Goal: Task Accomplishment & Management: Use online tool/utility

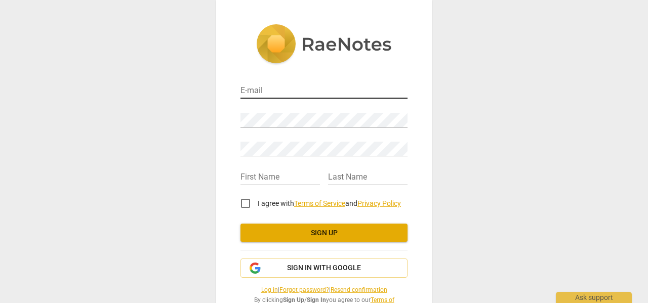
drag, startPoint x: 259, startPoint y: 92, endPoint x: 279, endPoint y: 96, distance: 21.2
click at [259, 92] on input "email" at bounding box center [323, 91] width 167 height 15
type input "[EMAIL_ADDRESS][DOMAIN_NAME]"
type input "[PERSON_NAME]"
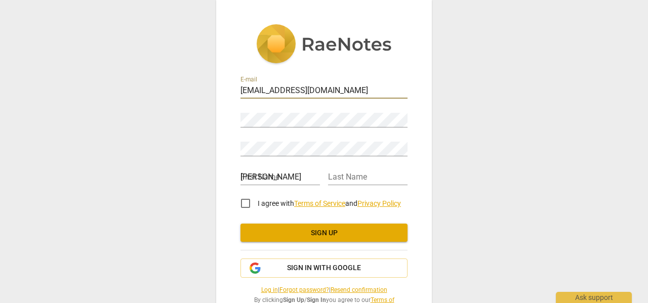
type input "[PERSON_NAME]"
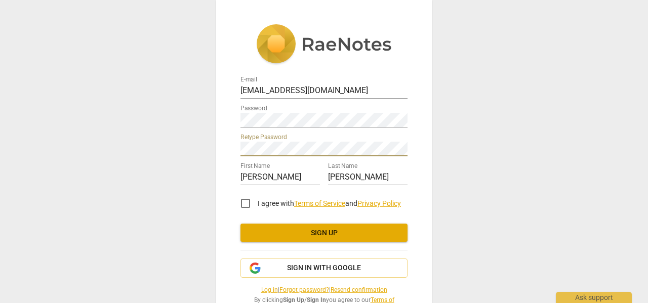
drag, startPoint x: 240, startPoint y: 199, endPoint x: 245, endPoint y: 199, distance: 5.1
click at [240, 199] on input "I agree with Terms of Service and Privacy Policy" at bounding box center [245, 203] width 24 height 24
checkbox input "true"
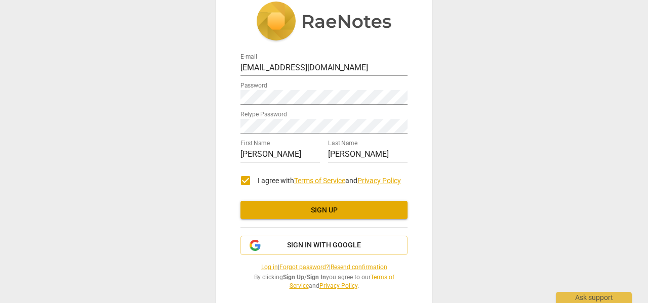
scroll to position [34, 0]
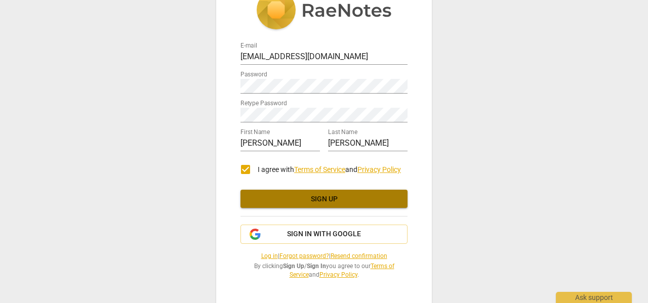
drag, startPoint x: 325, startPoint y: 202, endPoint x: 472, endPoint y: 143, distance: 158.3
click at [325, 201] on span "Sign up" at bounding box center [323, 199] width 151 height 10
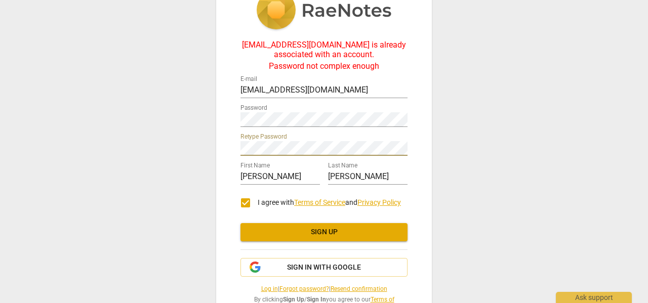
click at [325, 231] on span "Sign up" at bounding box center [323, 232] width 151 height 10
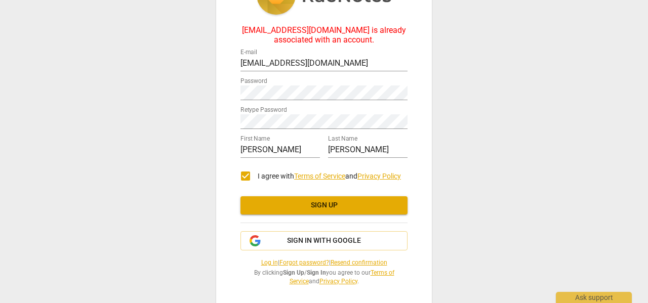
scroll to position [55, 0]
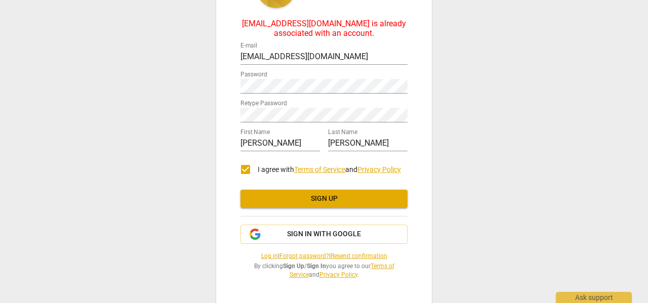
click at [296, 256] on link "Forgot password?" at bounding box center [304, 256] width 50 height 7
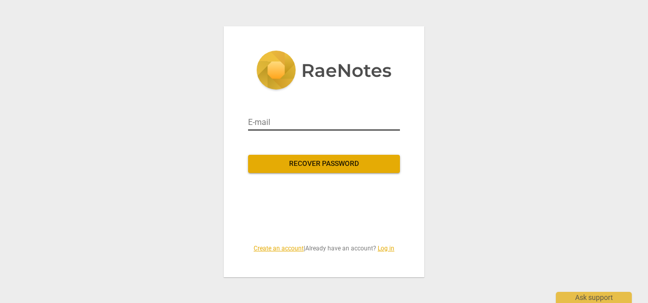
click at [292, 126] on input "email" at bounding box center [324, 122] width 152 height 16
click at [304, 160] on span "Recover password" at bounding box center [324, 164] width 136 height 10
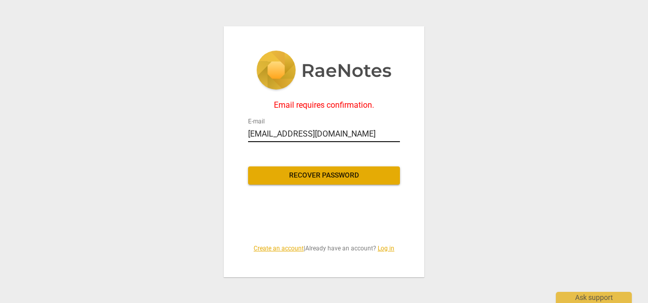
click at [371, 127] on input "[EMAIL_ADDRESS][DOMAIN_NAME]" at bounding box center [324, 134] width 152 height 16
type input "m"
type input "[EMAIL_ADDRESS][DOMAIN_NAME]"
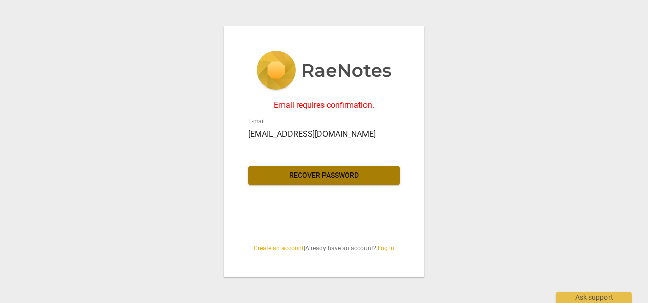
click at [317, 173] on span "Recover password" at bounding box center [324, 176] width 136 height 10
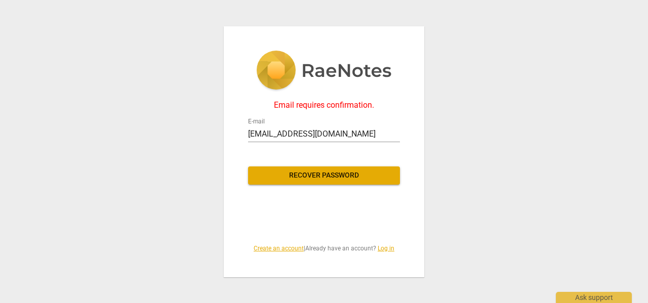
click at [393, 248] on link "Log in" at bounding box center [386, 248] width 17 height 7
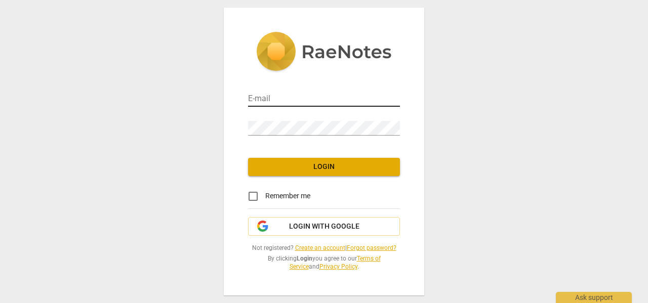
click at [307, 95] on input "email" at bounding box center [324, 99] width 152 height 15
type input "[EMAIL_ADDRESS][DOMAIN_NAME]"
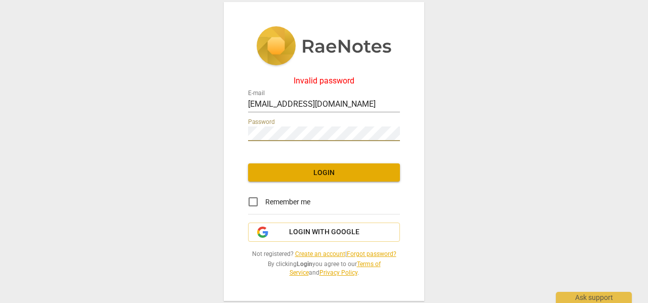
click at [381, 254] on link "Forgot password?" at bounding box center [372, 254] width 50 height 7
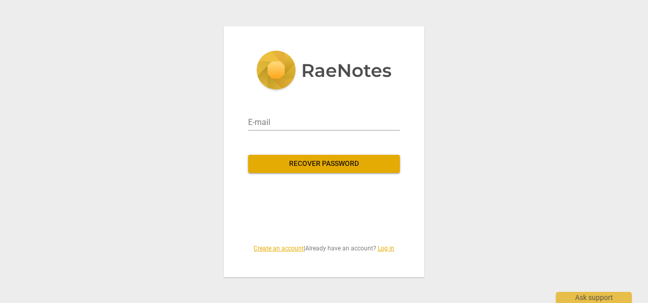
click at [305, 165] on span "Recover password" at bounding box center [324, 164] width 136 height 10
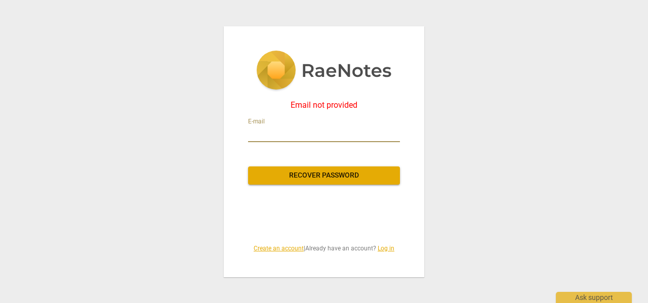
click at [296, 130] on input "email" at bounding box center [324, 134] width 152 height 16
type input "[EMAIL_ADDRESS][DOMAIN_NAME]"
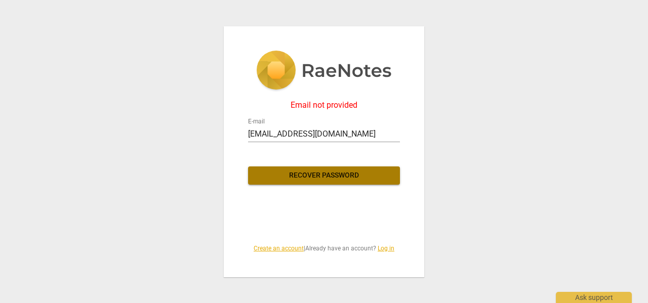
click at [313, 176] on span "Recover password" at bounding box center [324, 176] width 136 height 10
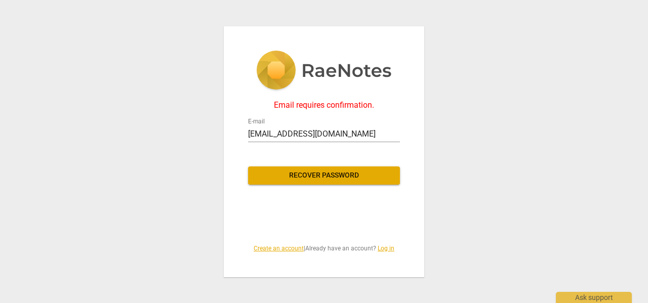
click at [279, 250] on link "Create an account" at bounding box center [279, 248] width 50 height 7
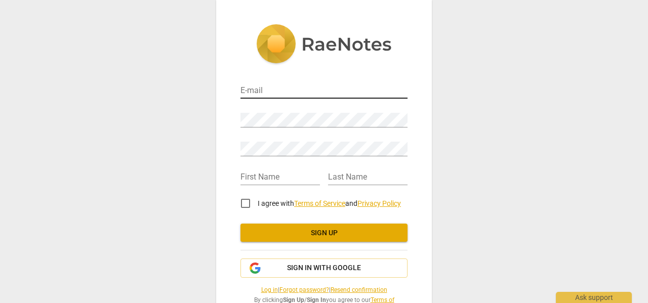
click at [265, 91] on input "email" at bounding box center [323, 91] width 167 height 15
type input "[EMAIL_ADDRESS][DOMAIN_NAME]"
type input "[PERSON_NAME]"
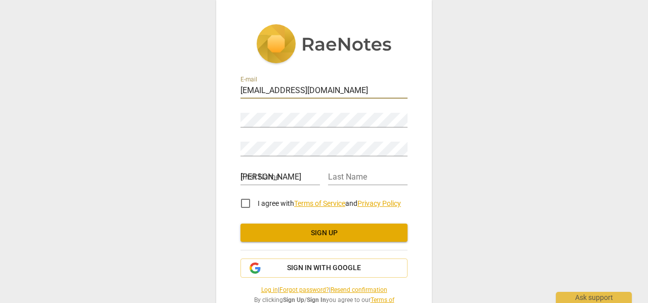
type input "[PERSON_NAME]"
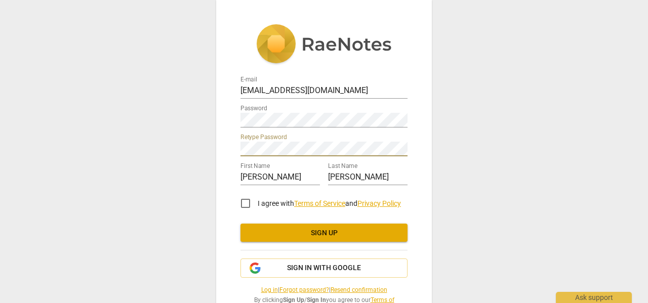
click at [241, 202] on input "I agree with Terms of Service and Privacy Policy" at bounding box center [245, 203] width 24 height 24
checkbox input "true"
click at [297, 232] on span "Sign up" at bounding box center [323, 233] width 151 height 10
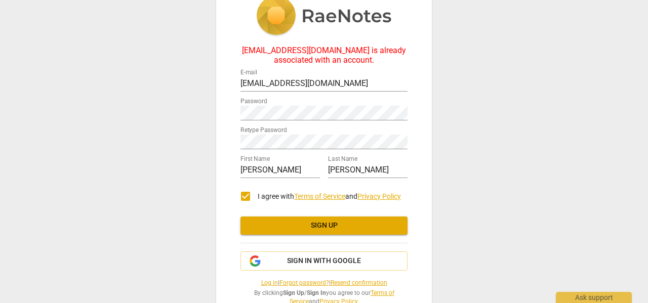
scroll to position [55, 0]
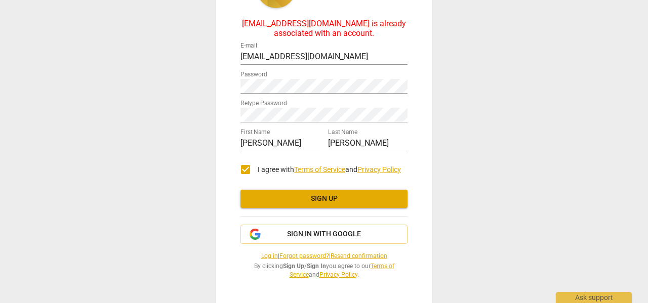
click at [366, 255] on link "Resend confirmation" at bounding box center [358, 256] width 57 height 7
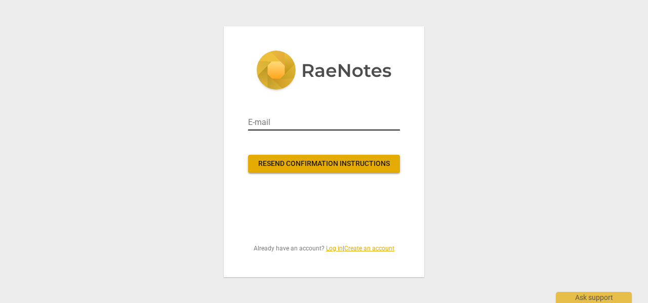
click at [272, 121] on input "email" at bounding box center [324, 122] width 152 height 16
type input "[EMAIL_ADDRESS][DOMAIN_NAME]"
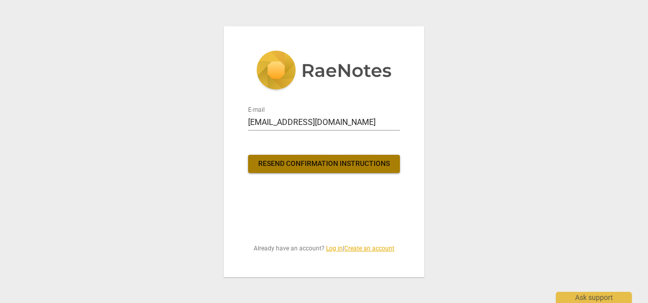
click at [341, 163] on span "Resend confirmation instructions" at bounding box center [324, 164] width 136 height 10
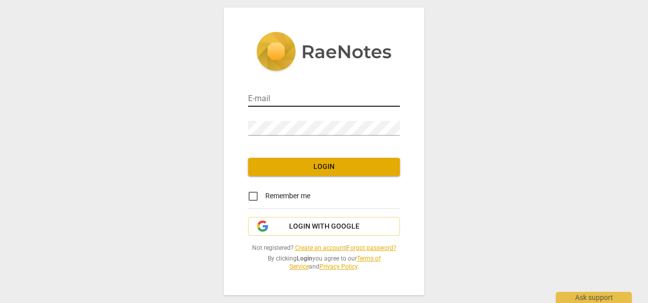
click at [280, 100] on input "email" at bounding box center [324, 99] width 152 height 15
type input "[EMAIL_ADDRESS][DOMAIN_NAME]"
click at [386, 248] on link "Forgot password?" at bounding box center [372, 247] width 50 height 7
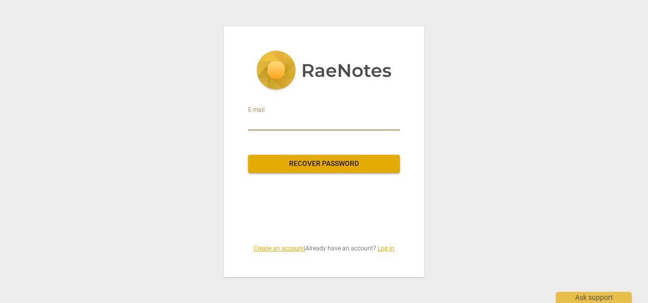
click at [275, 124] on input "email" at bounding box center [324, 122] width 152 height 16
type input "[EMAIL_ADDRESS][DOMAIN_NAME]"
click at [337, 167] on span "Recover password" at bounding box center [324, 164] width 136 height 10
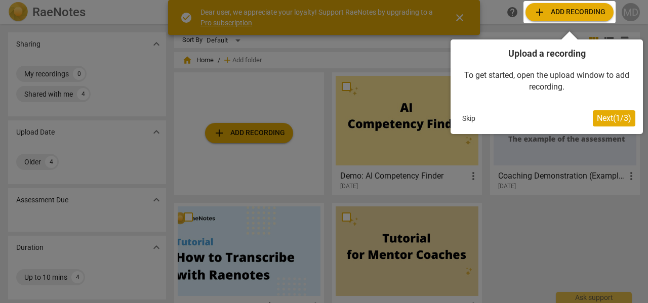
click at [604, 118] on span "Next ( 1 / 3 )" at bounding box center [614, 118] width 34 height 10
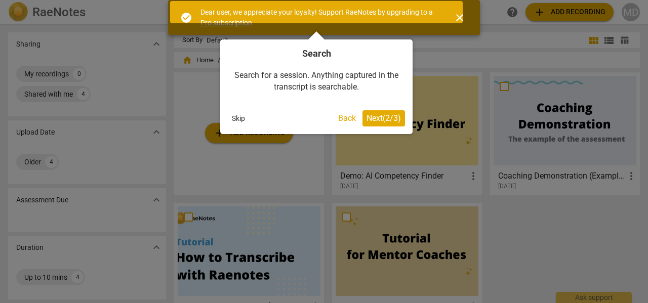
click at [375, 119] on span "Next ( 2 / 3 )" at bounding box center [383, 118] width 34 height 10
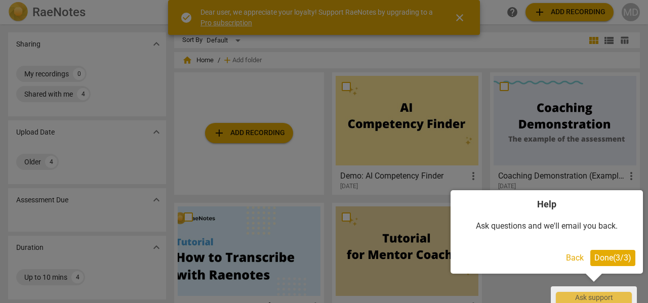
drag, startPoint x: 608, startPoint y: 258, endPoint x: 596, endPoint y: 232, distance: 29.0
click at [607, 258] on span "Done ( 3 / 3 )" at bounding box center [612, 258] width 37 height 10
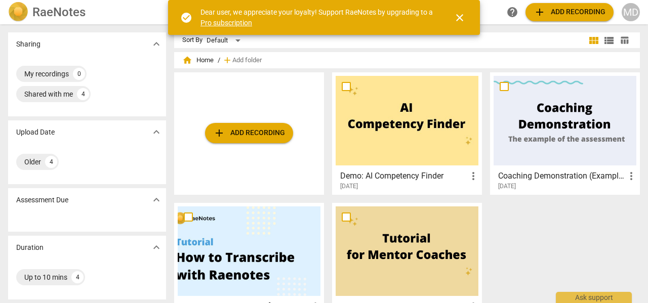
click at [537, 9] on span "add" at bounding box center [539, 12] width 12 height 12
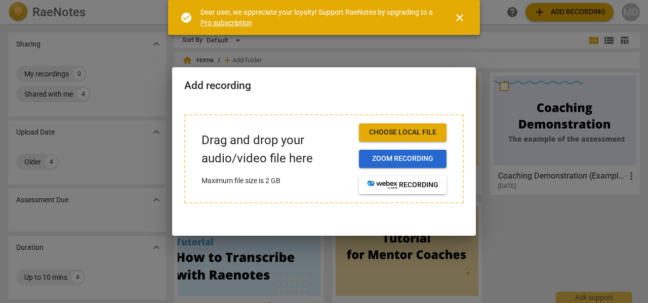
click at [414, 157] on span "Zoom recording" at bounding box center [402, 159] width 71 height 10
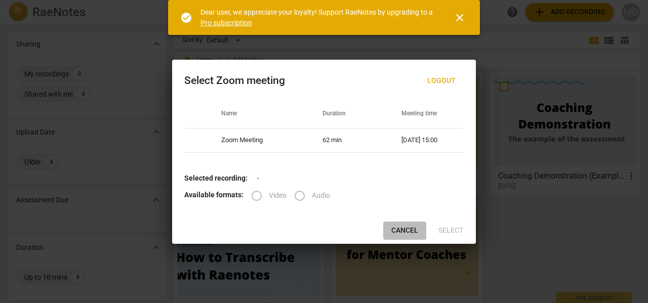
click at [409, 229] on span "Cancel" at bounding box center [404, 231] width 27 height 10
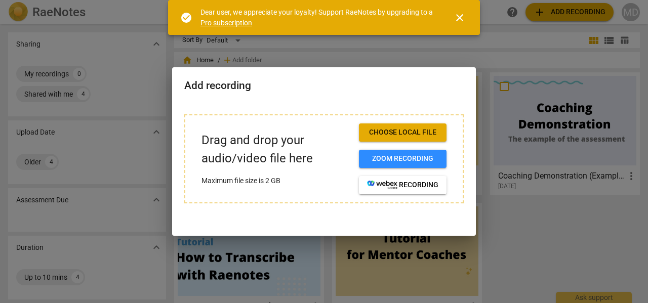
click at [410, 131] on span "Choose local file" at bounding box center [402, 133] width 71 height 10
click at [462, 14] on span "close" at bounding box center [459, 18] width 12 height 12
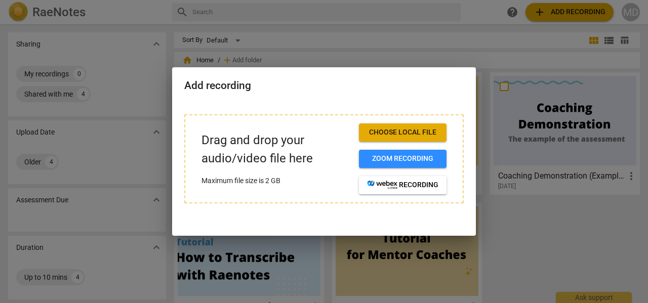
click at [399, 132] on span "Choose local file" at bounding box center [402, 133] width 71 height 10
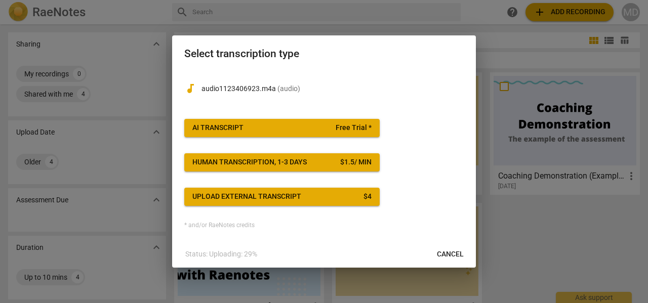
click at [206, 126] on div "AI Transcript" at bounding box center [217, 128] width 51 height 10
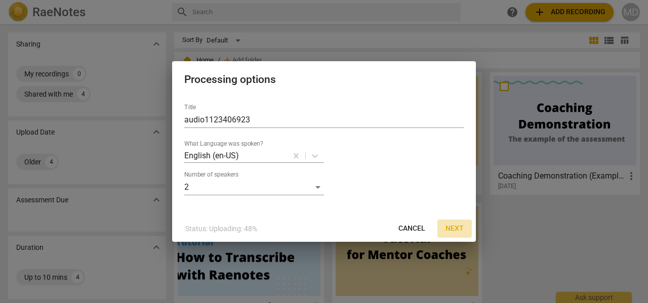
click at [458, 230] on span "Next" at bounding box center [454, 229] width 18 height 10
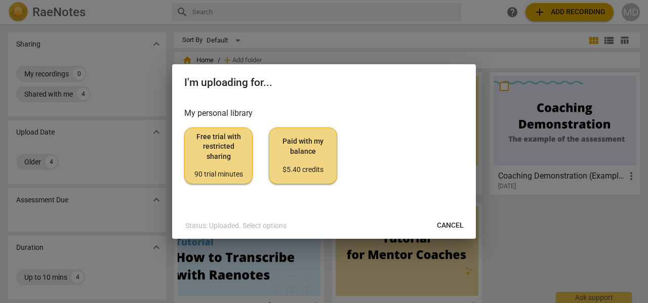
click at [233, 151] on span "Free trial with restricted sharing 90 trial minutes" at bounding box center [218, 156] width 51 height 48
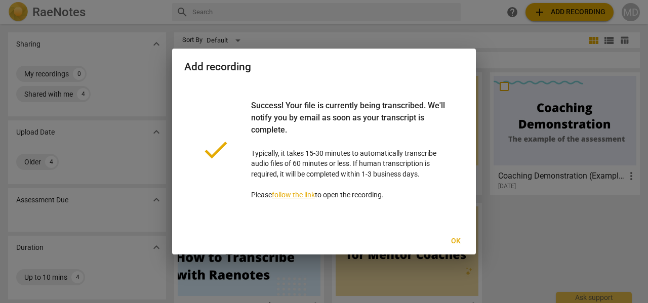
drag, startPoint x: 453, startPoint y: 240, endPoint x: 443, endPoint y: 228, distance: 15.9
click at [454, 240] on span "Ok" at bounding box center [455, 241] width 16 height 10
